Goal: Entertainment & Leisure: Consume media (video, audio)

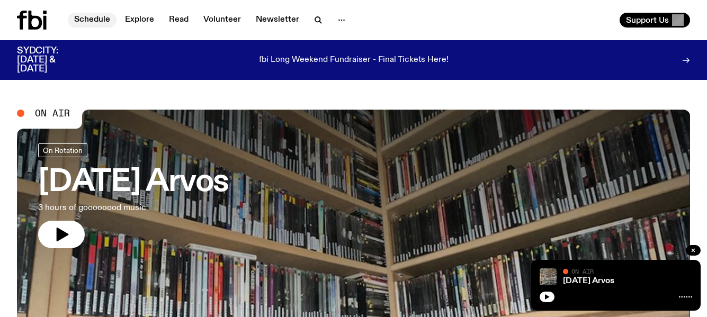
click at [93, 17] on link "Schedule" at bounding box center [92, 20] width 49 height 15
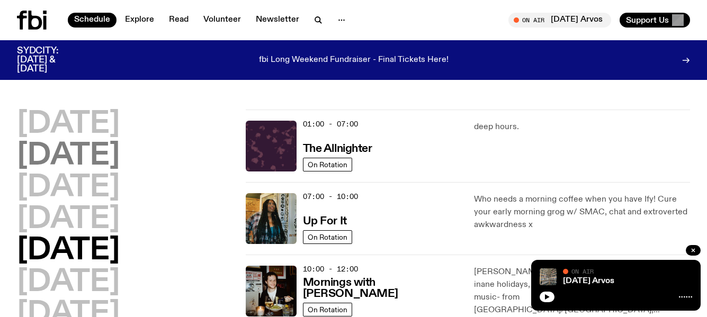
click at [90, 149] on h2 "[DATE]" at bounding box center [68, 156] width 103 height 30
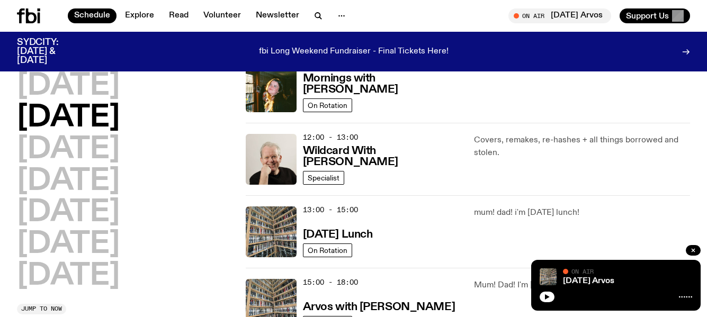
scroll to position [241, 0]
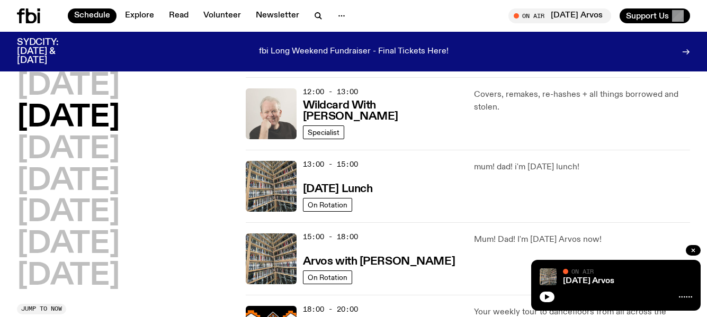
click at [278, 121] on img at bounding box center [271, 113] width 51 height 51
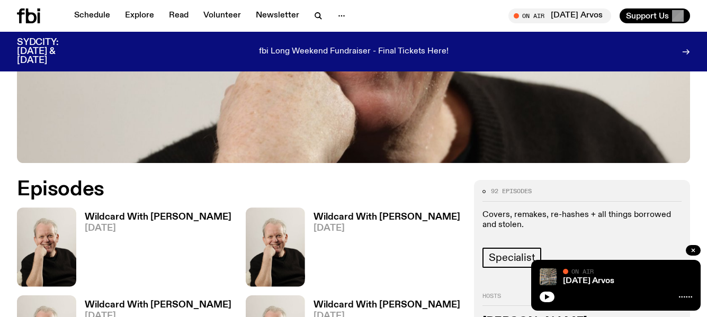
scroll to position [423, 0]
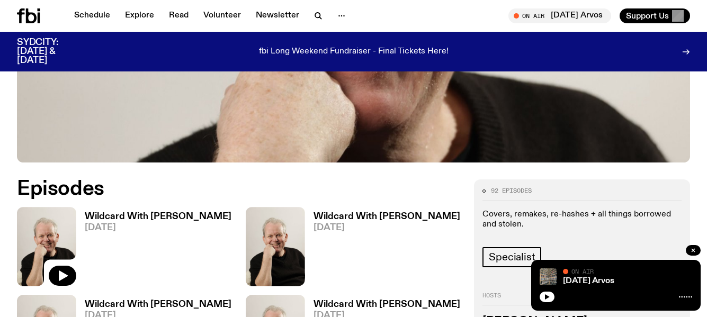
click at [56, 207] on img at bounding box center [46, 246] width 59 height 79
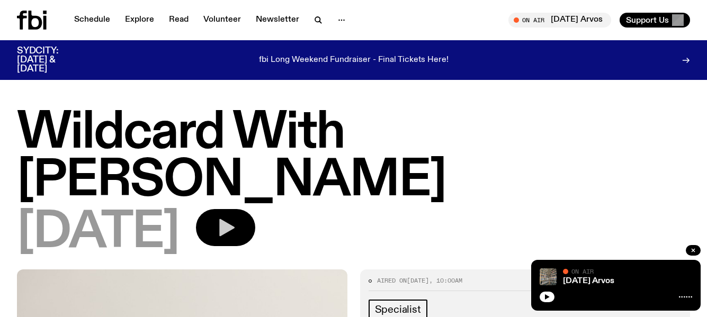
click at [234, 219] on icon "button" at bounding box center [226, 227] width 15 height 17
